Goal: Transaction & Acquisition: Purchase product/service

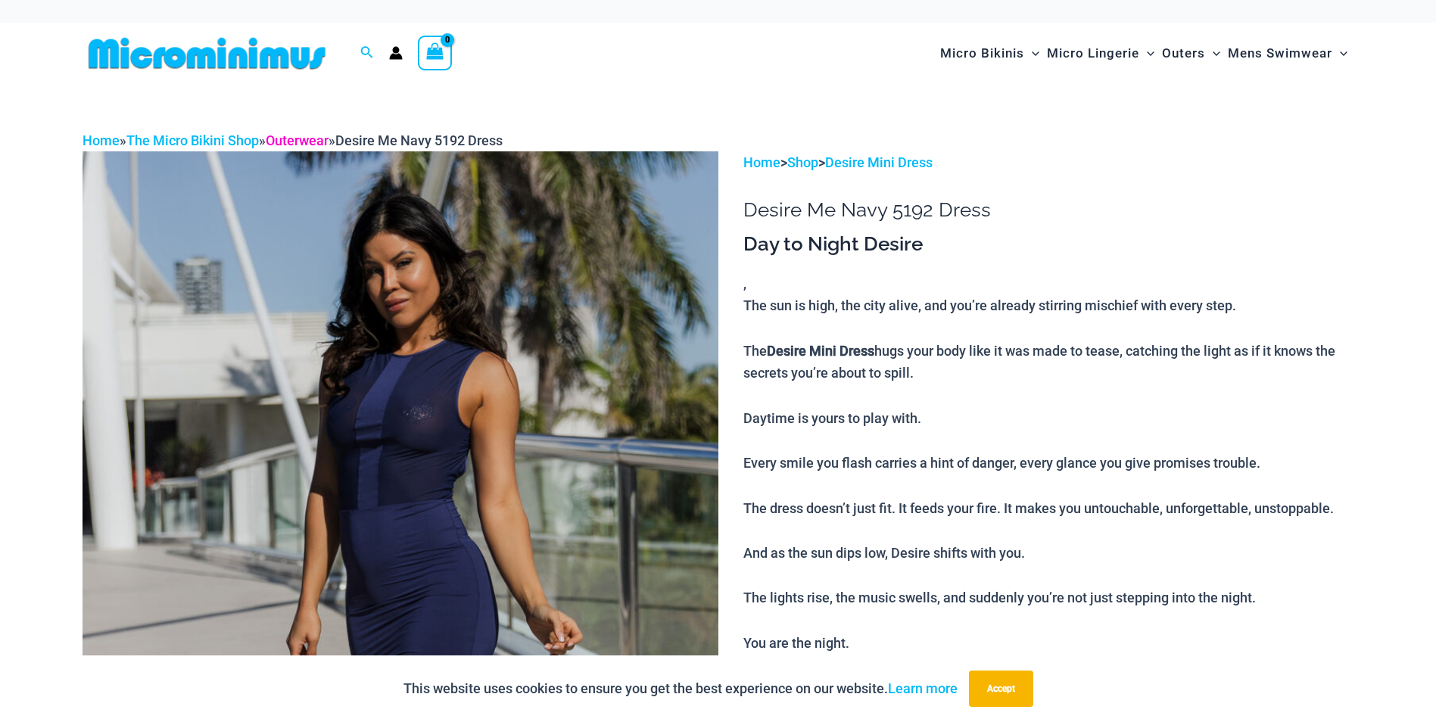
click at [302, 142] on link "Outerwear" at bounding box center [297, 140] width 63 height 16
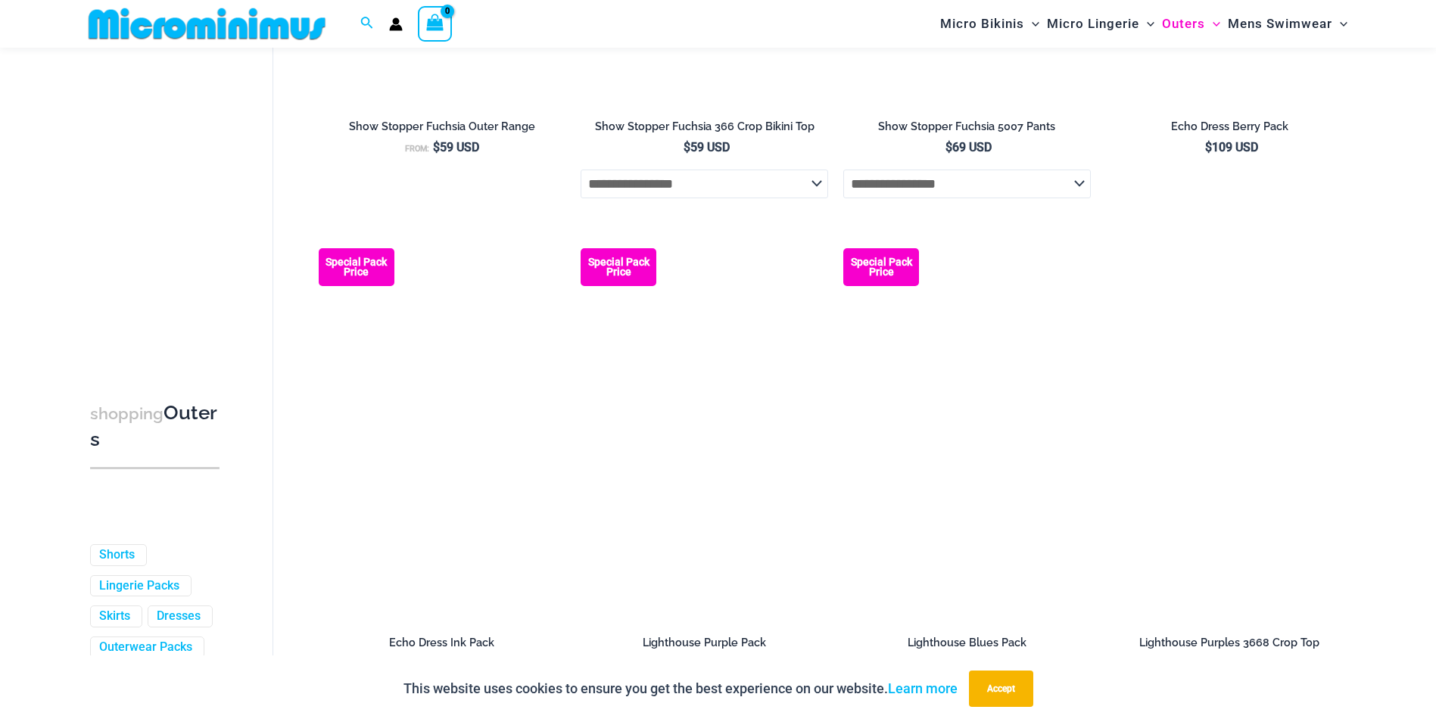
scroll to position [2808, 0]
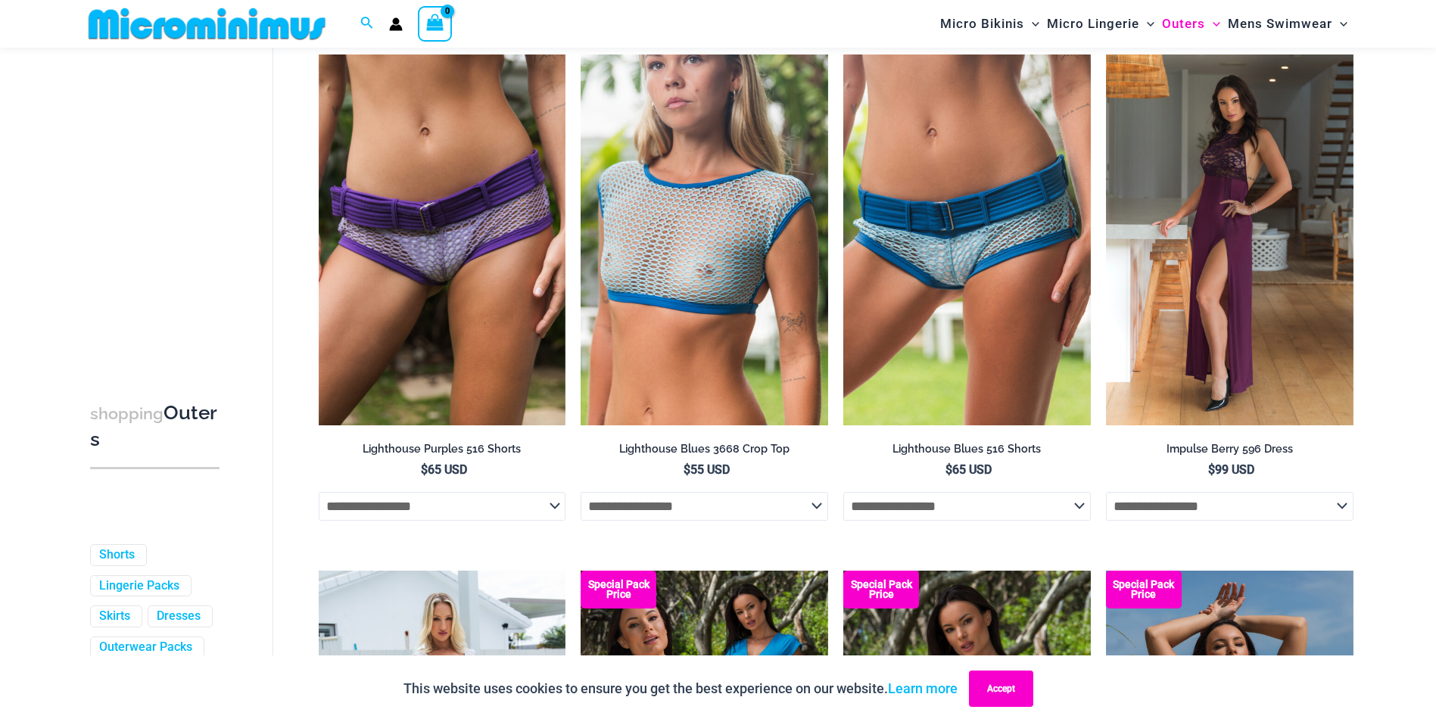
click at [1006, 688] on button "Accept" at bounding box center [1001, 689] width 64 height 36
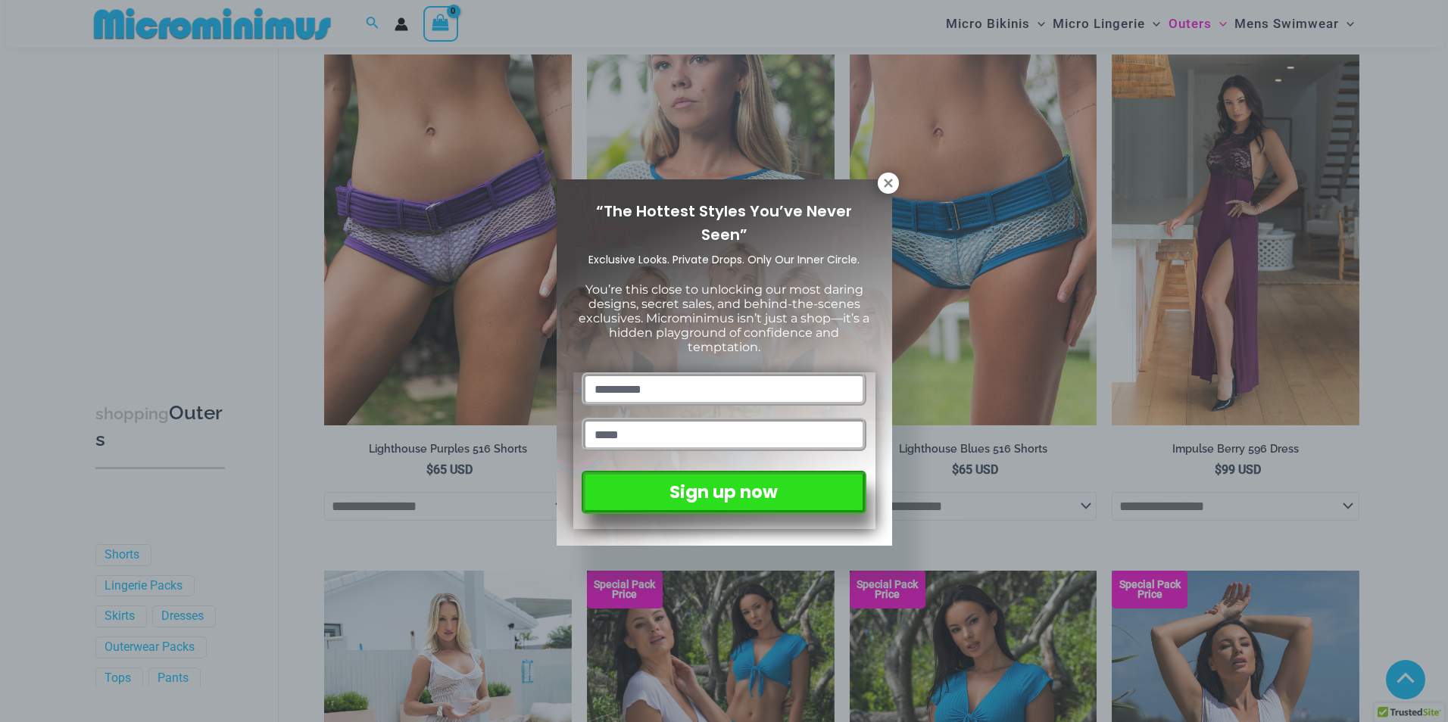
click at [1435, 444] on div "“The Hottest Styles You’ve Never Seen” Exclusive Looks. Private Drops. Only Our…" at bounding box center [724, 361] width 1448 height 722
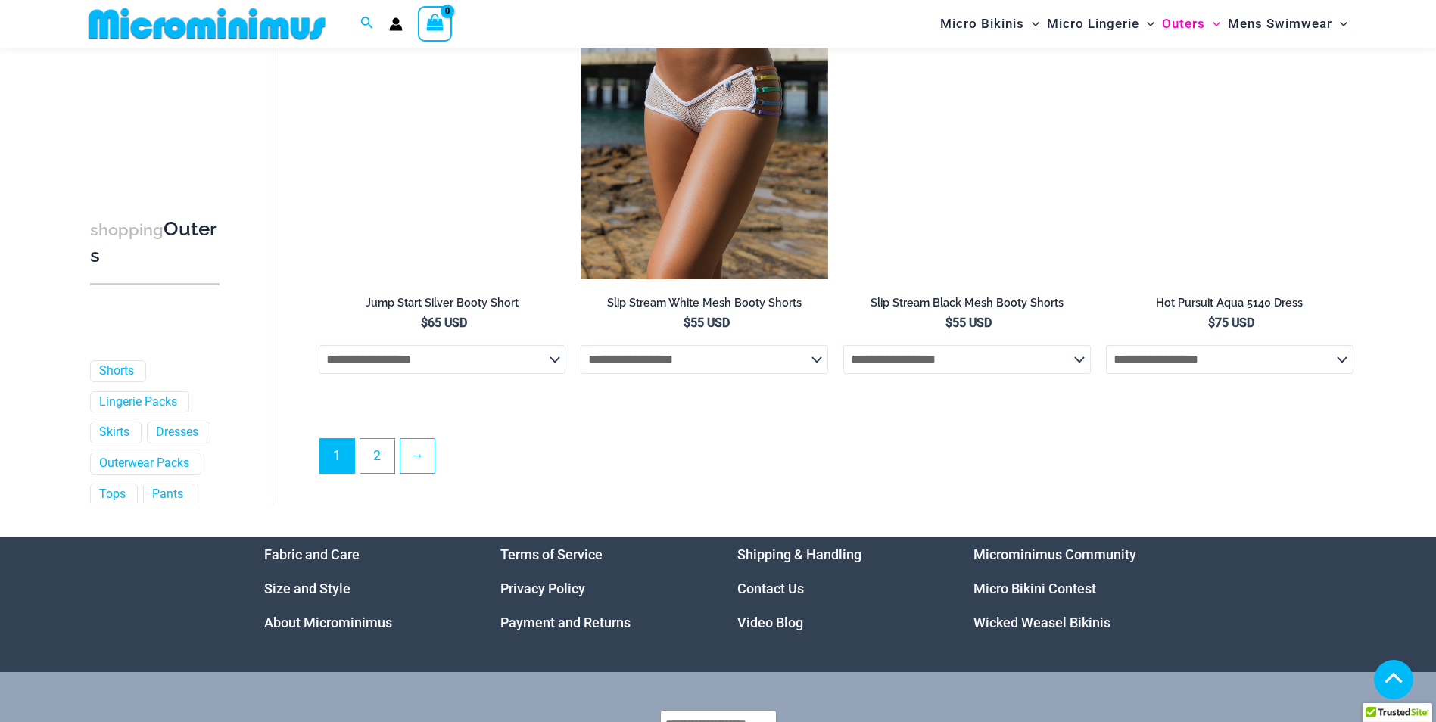
scroll to position [3674, 0]
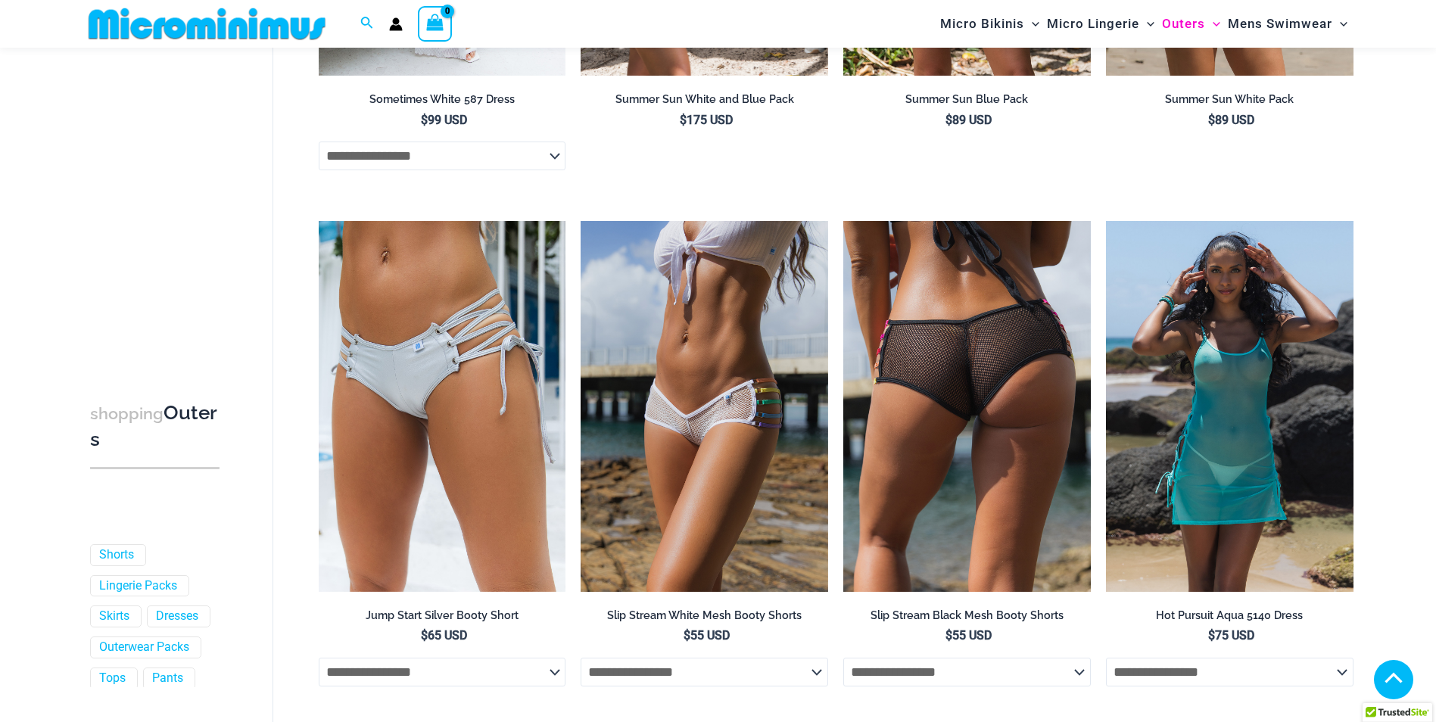
click at [961, 357] on img at bounding box center [967, 406] width 248 height 371
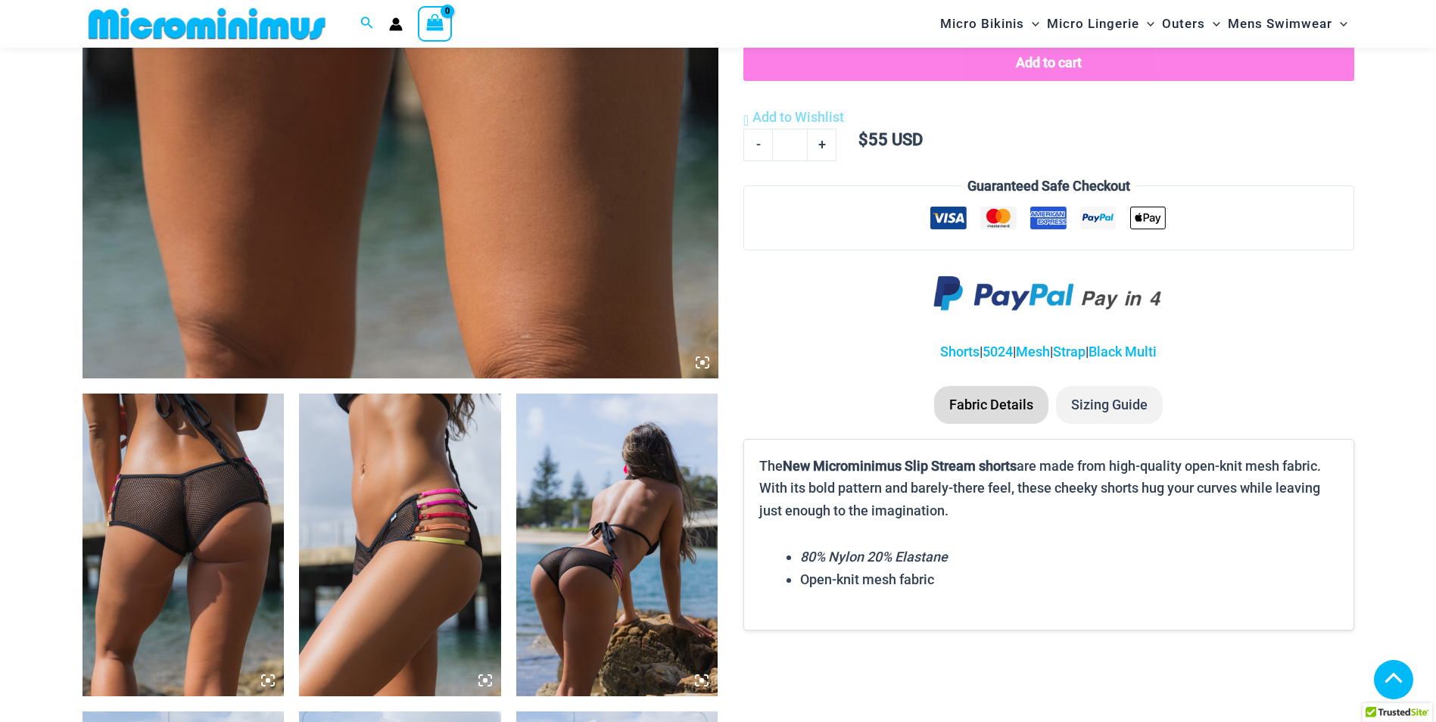
scroll to position [759, 0]
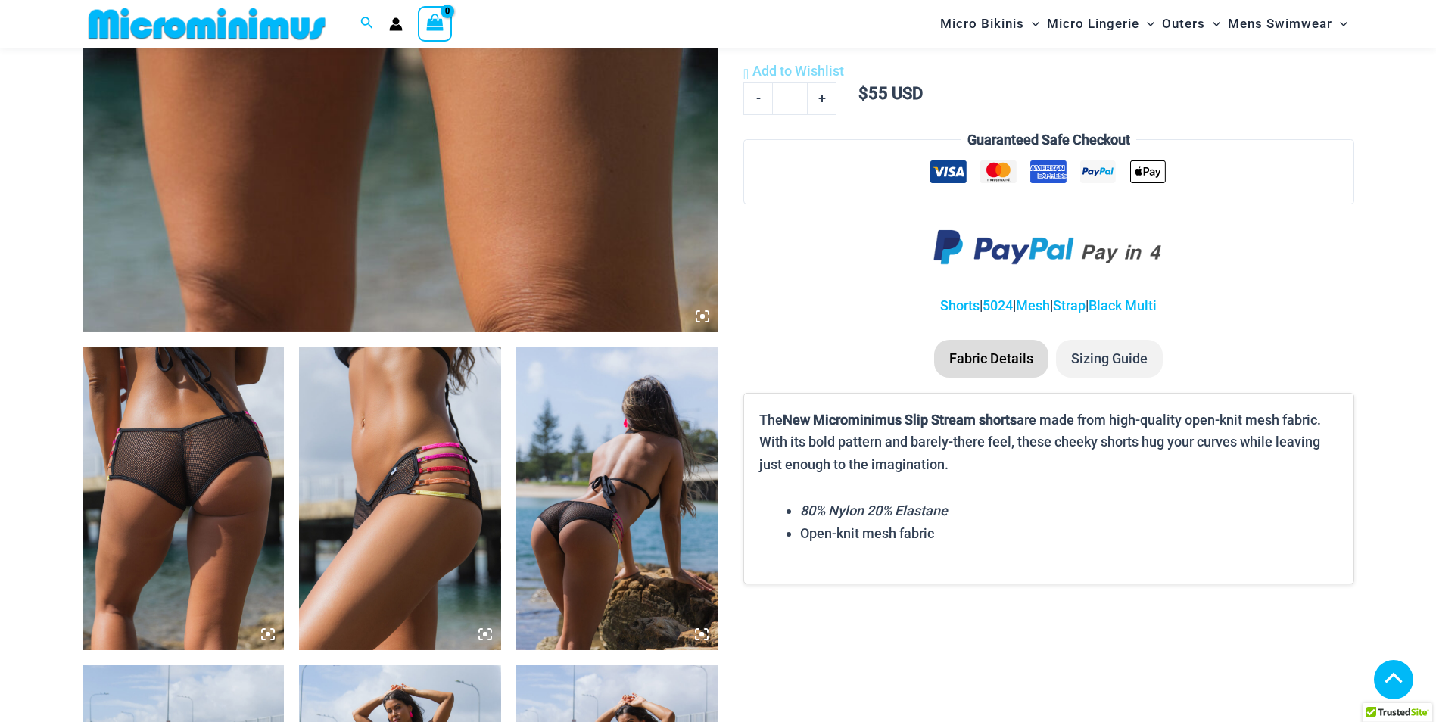
click at [155, 473] on img at bounding box center [184, 498] width 202 height 303
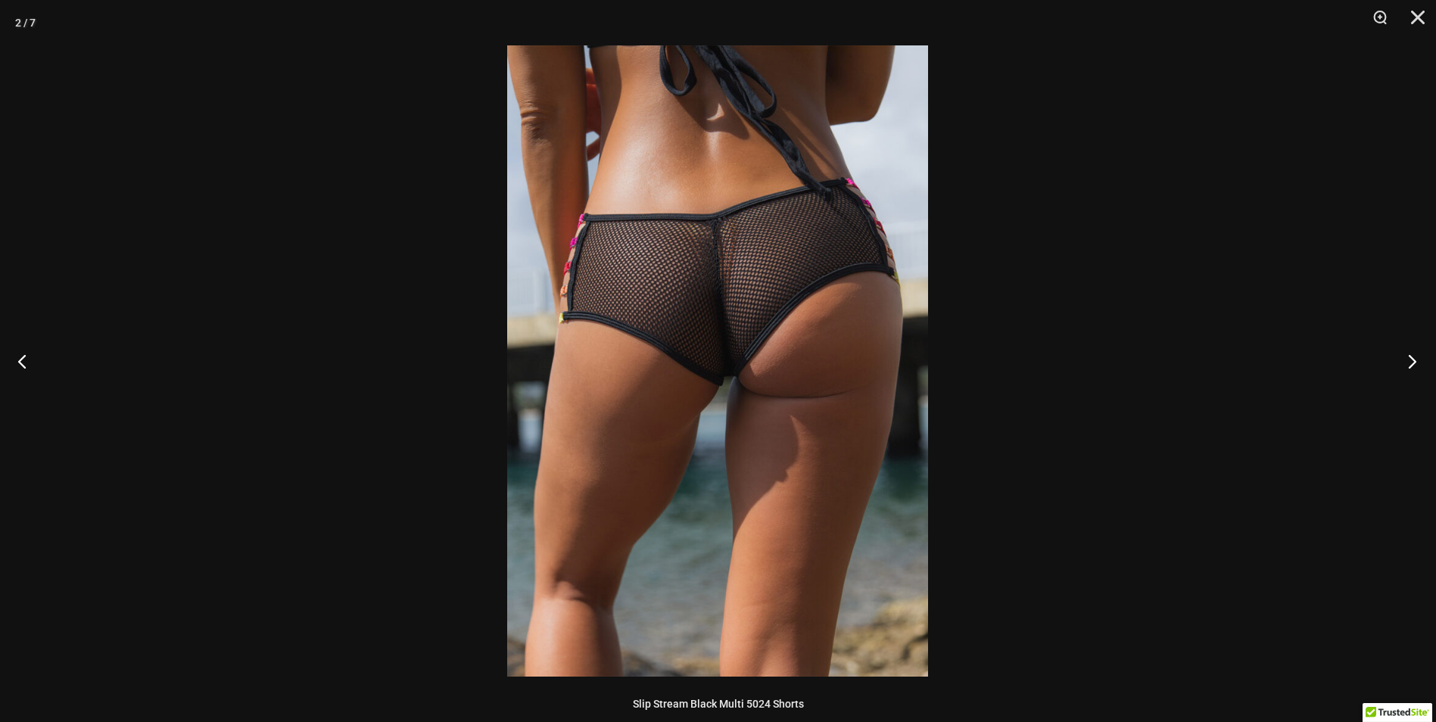
click at [1423, 359] on button "Next" at bounding box center [1407, 361] width 57 height 76
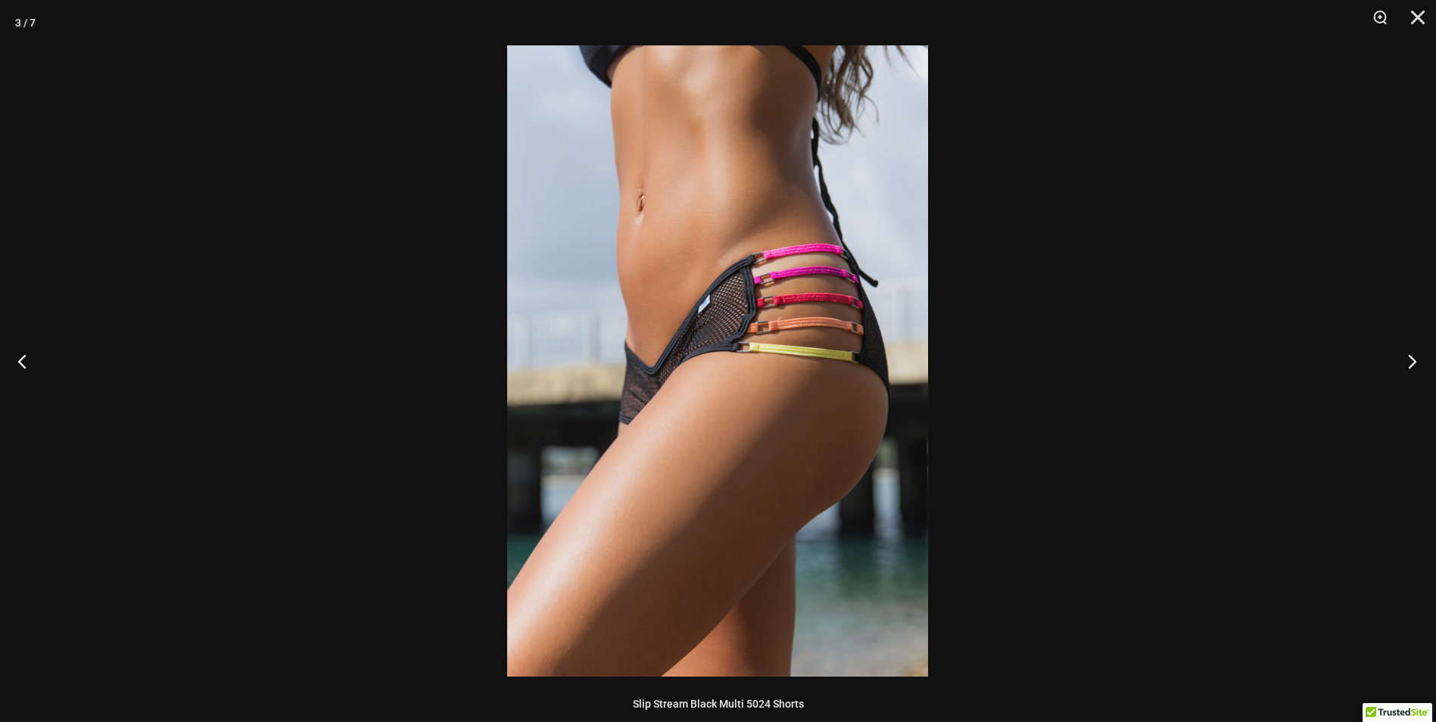
click at [1423, 359] on button "Next" at bounding box center [1407, 361] width 57 height 76
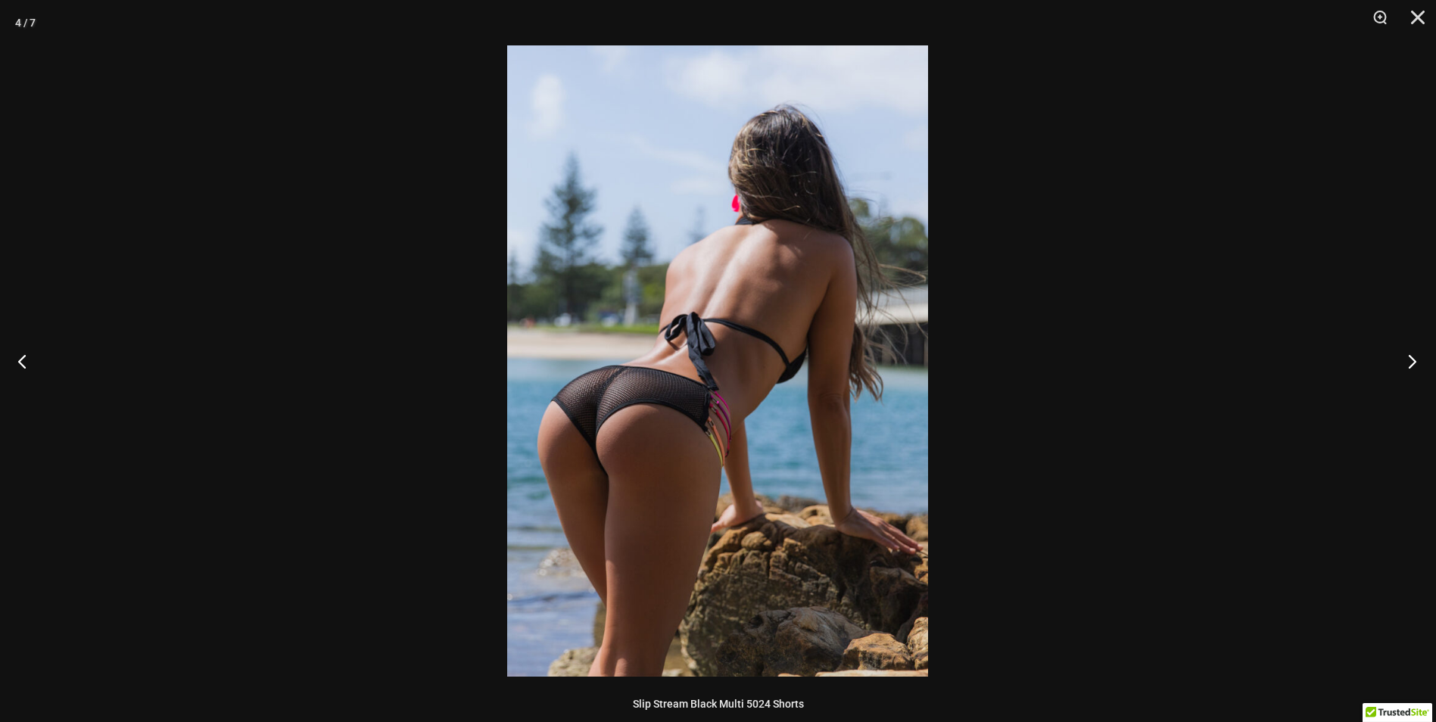
click at [1423, 359] on button "Next" at bounding box center [1407, 361] width 57 height 76
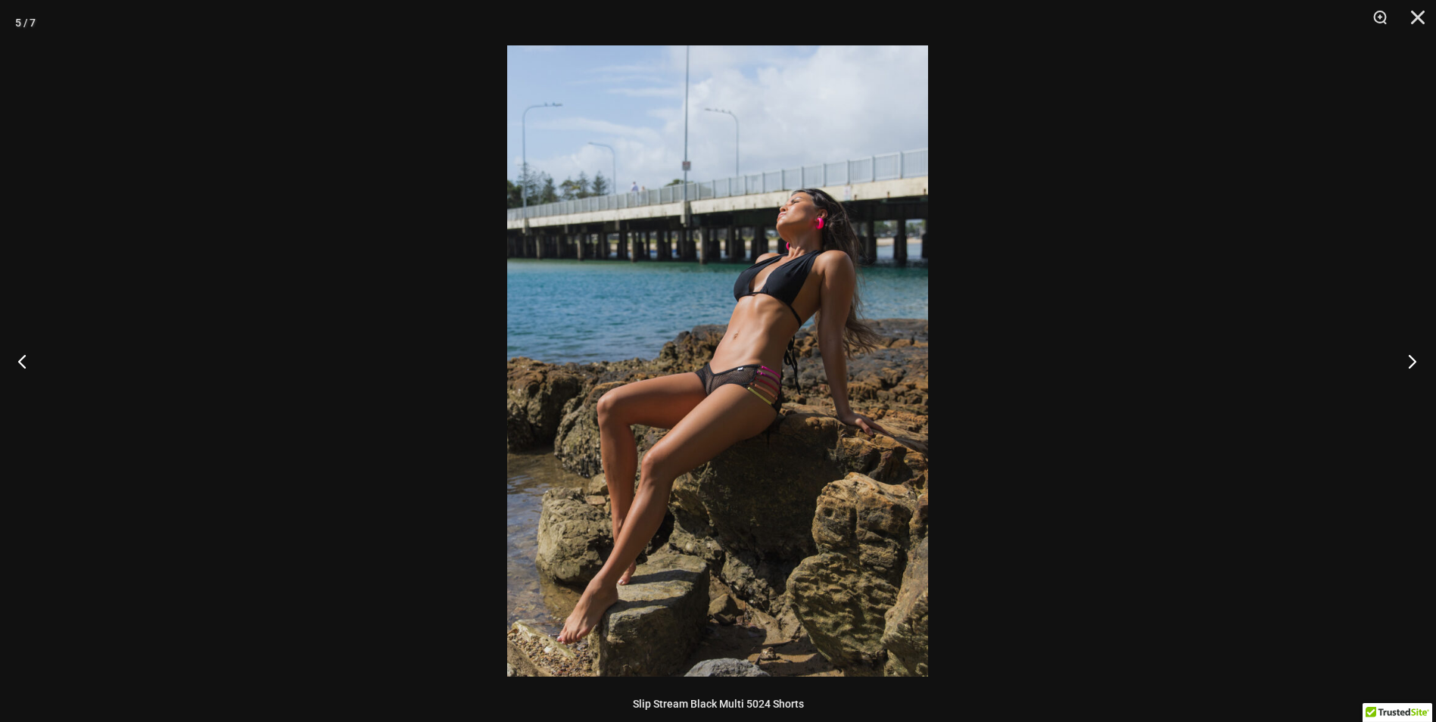
click at [1423, 359] on button "Next" at bounding box center [1407, 361] width 57 height 76
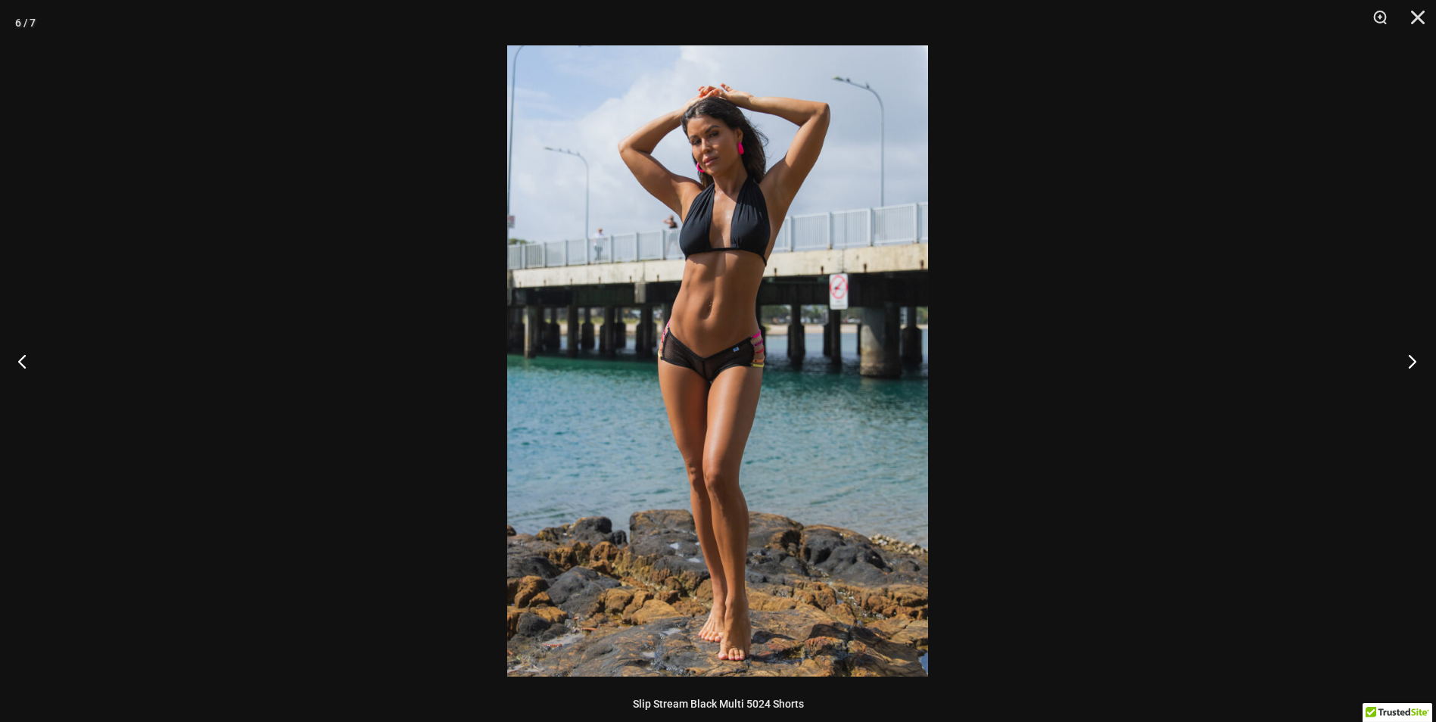
click at [1423, 359] on button "Next" at bounding box center [1407, 361] width 57 height 76
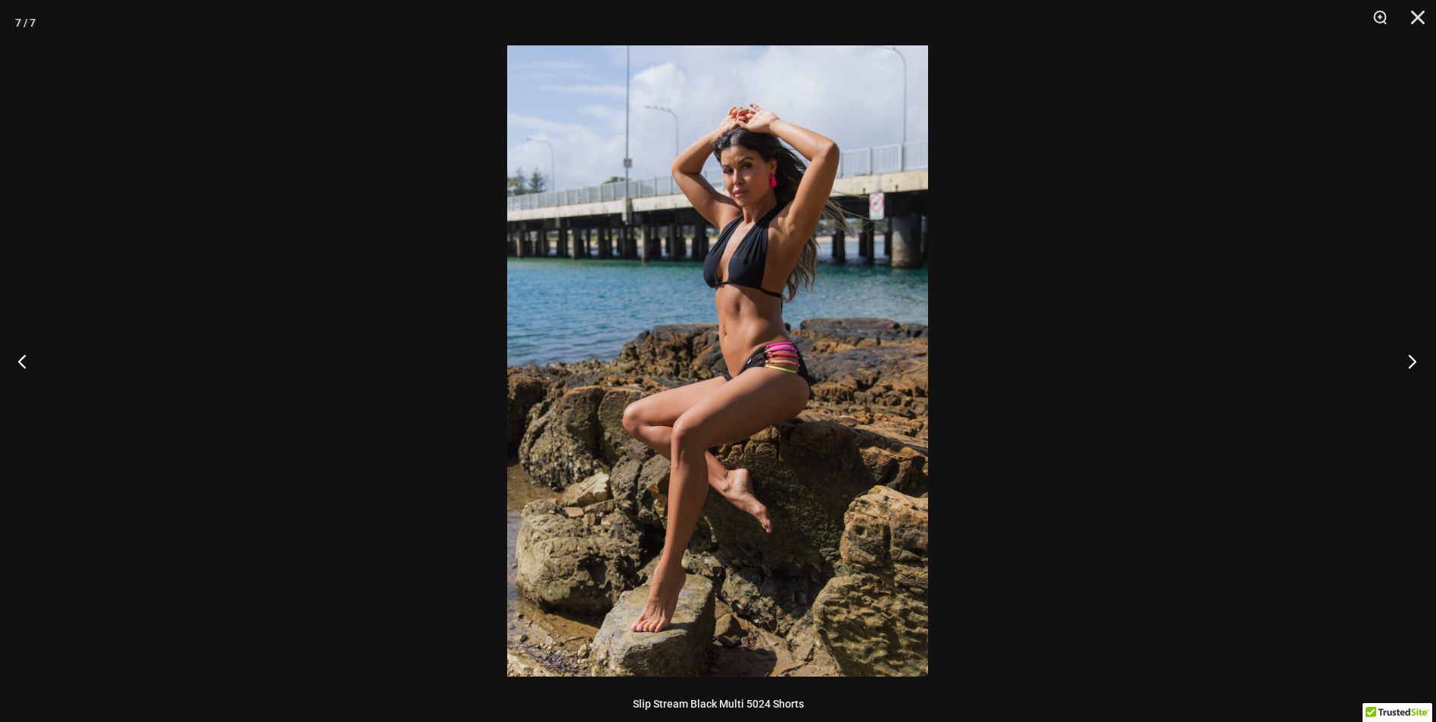
click at [1423, 359] on button "Next" at bounding box center [1407, 361] width 57 height 76
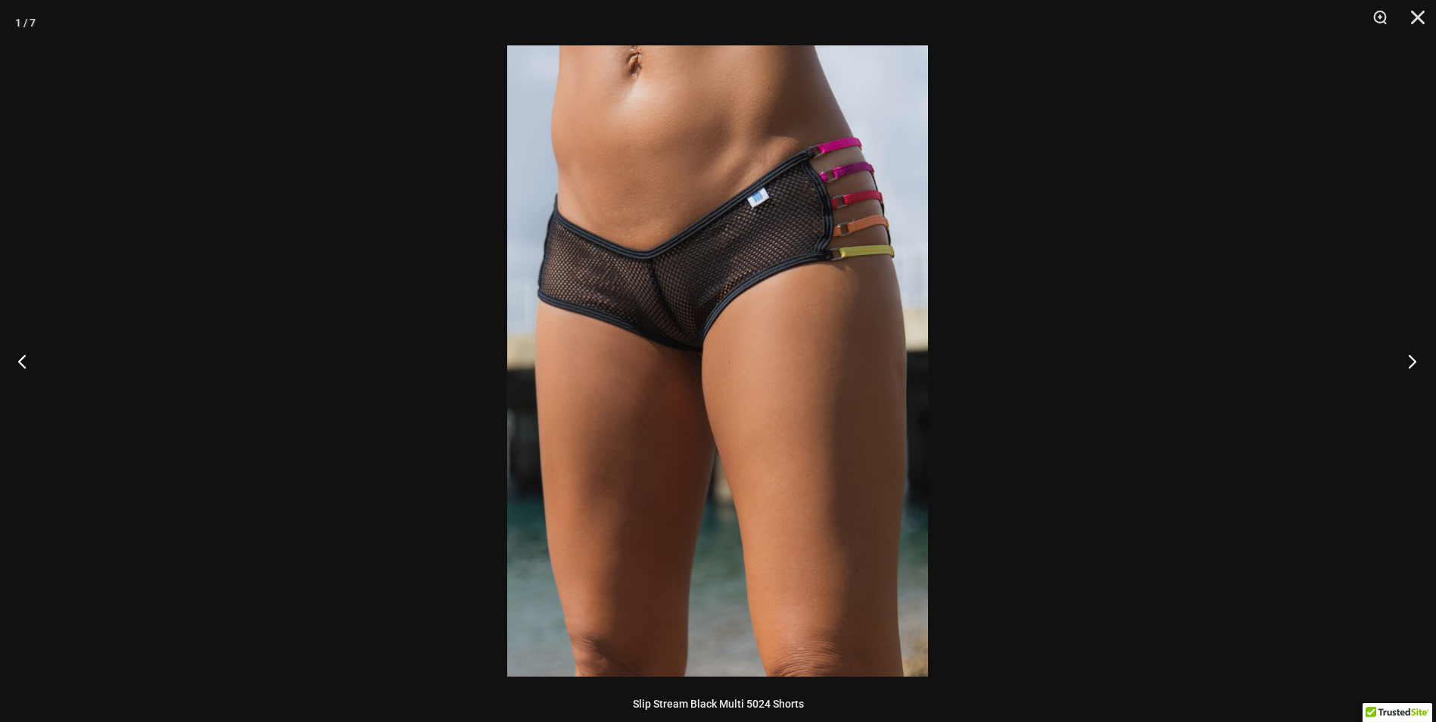
click at [1423, 359] on button "Next" at bounding box center [1407, 361] width 57 height 76
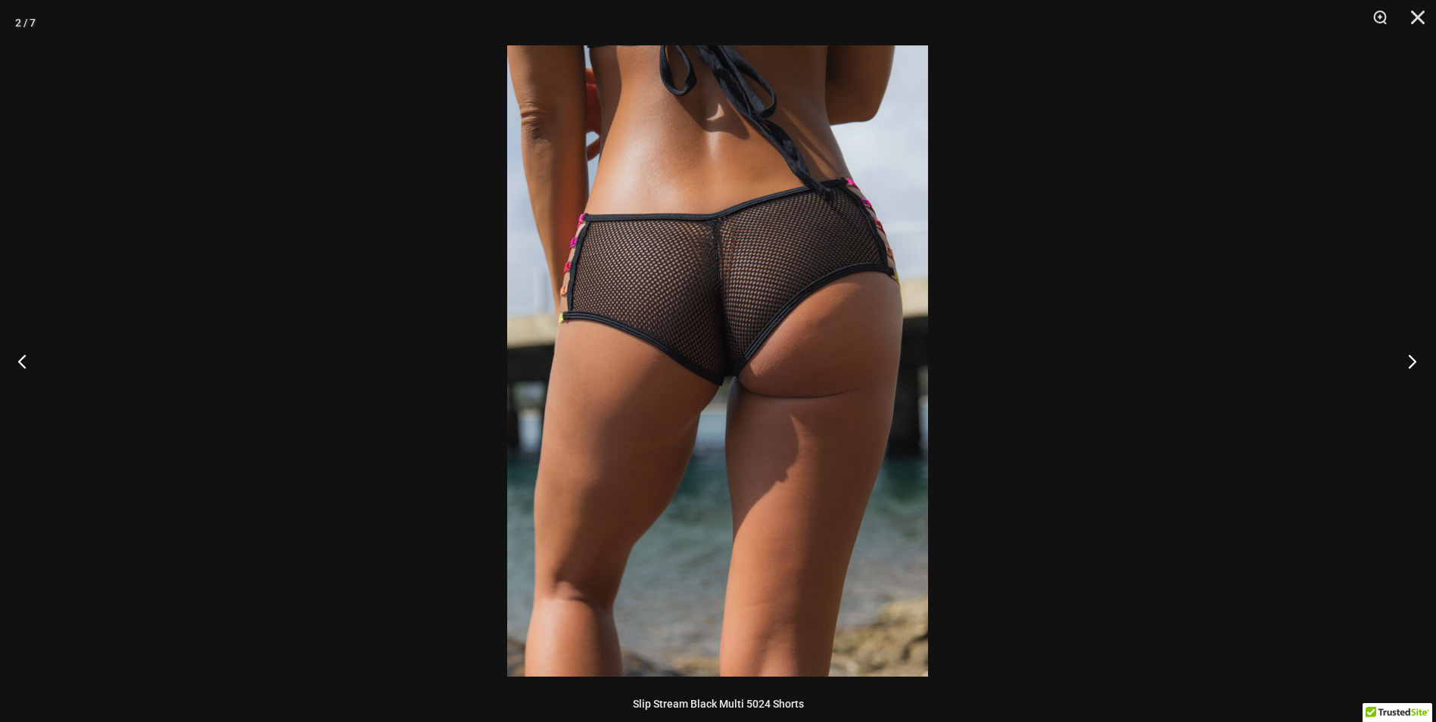
click at [1423, 359] on button "Next" at bounding box center [1407, 361] width 57 height 76
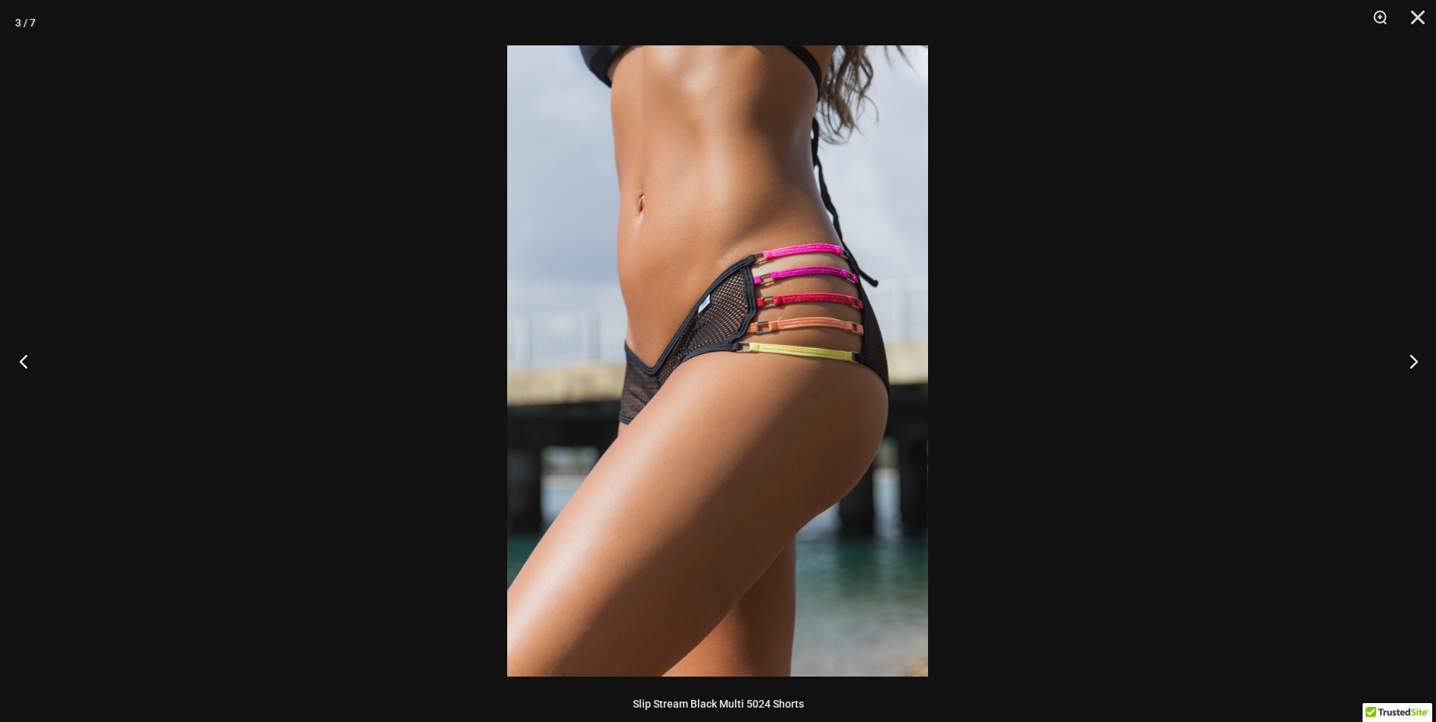
click at [30, 360] on button "Previous" at bounding box center [28, 361] width 57 height 76
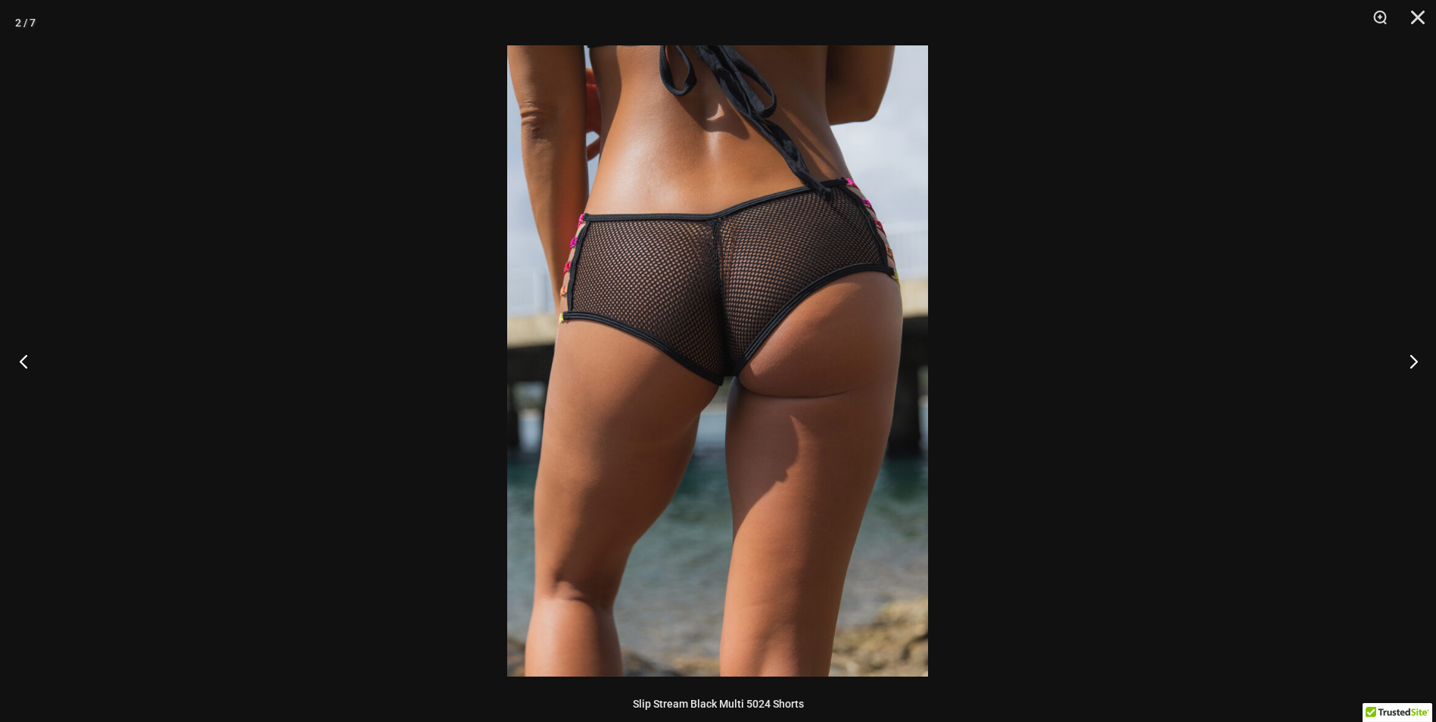
click at [30, 360] on button "Previous" at bounding box center [28, 361] width 57 height 76
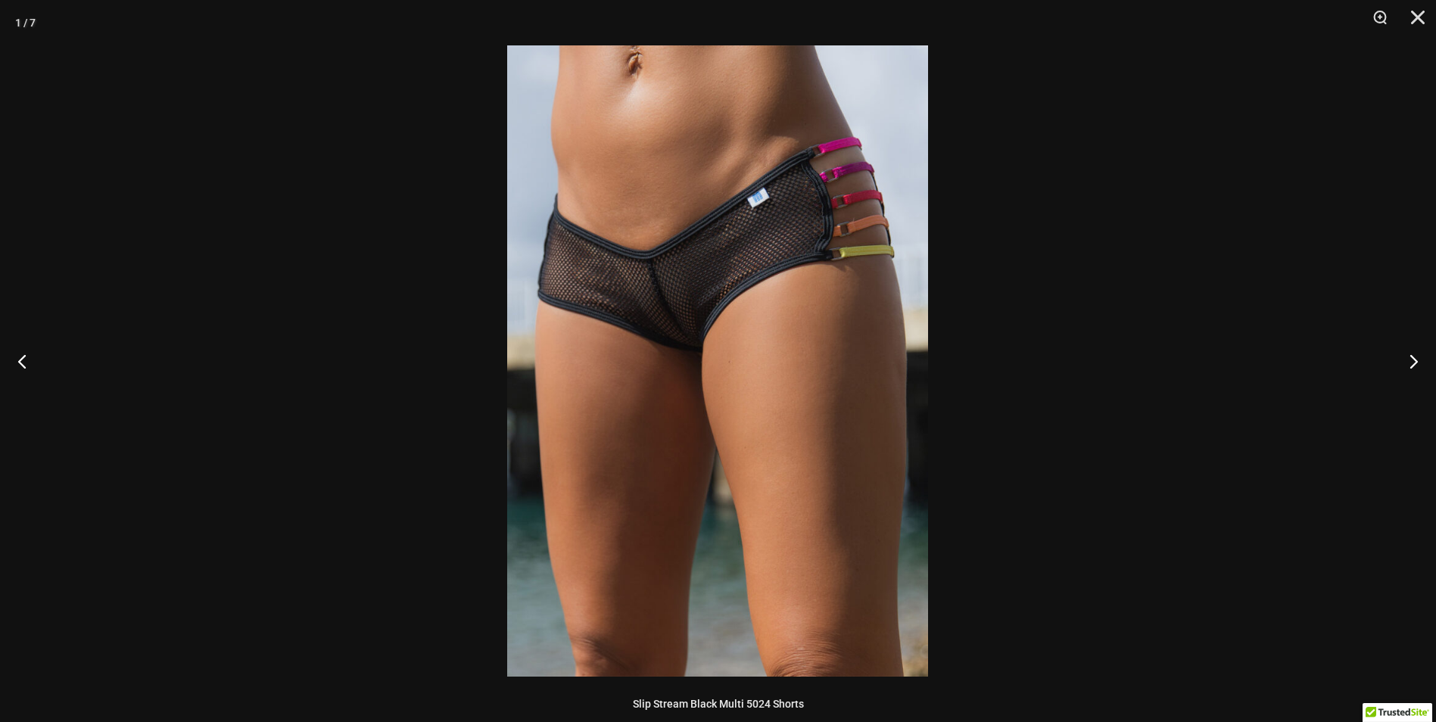
click at [675, 316] on img at bounding box center [717, 360] width 421 height 631
